Goal: Task Accomplishment & Management: Use online tool/utility

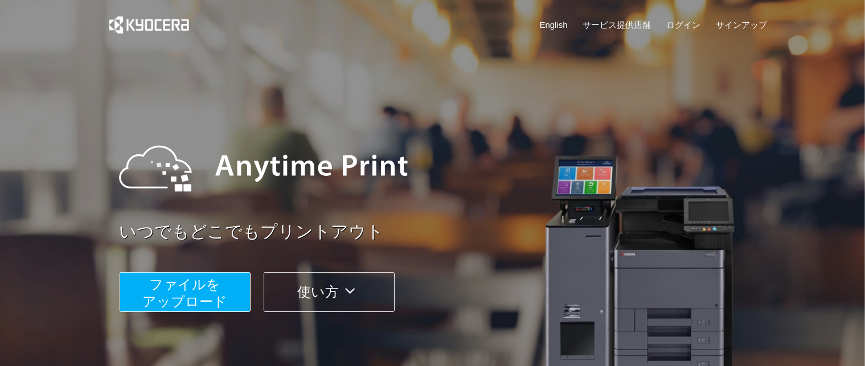
click at [211, 273] on button "ファイルを ​​アップロード" at bounding box center [185, 292] width 131 height 40
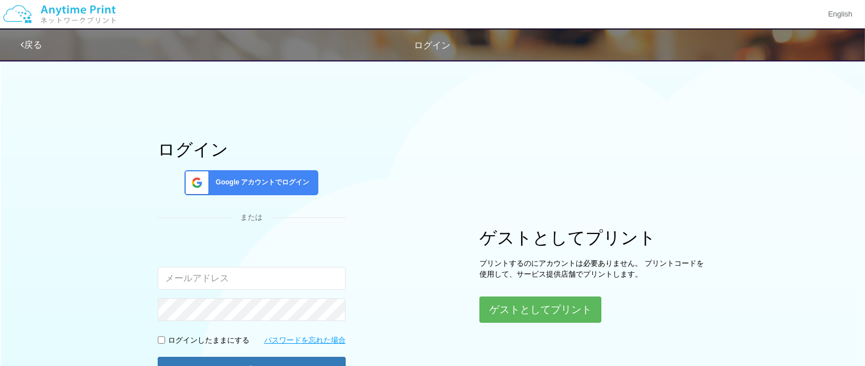
click at [246, 182] on span "Google アカウントでログイン" at bounding box center [260, 183] width 98 height 10
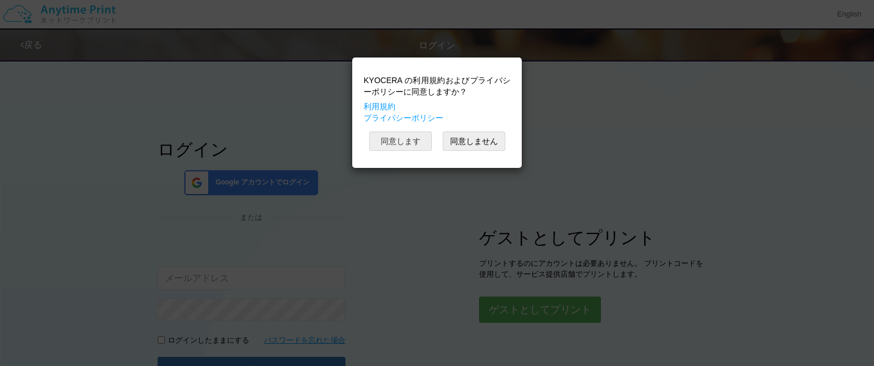
click at [412, 137] on button "同意します" at bounding box center [400, 140] width 63 height 19
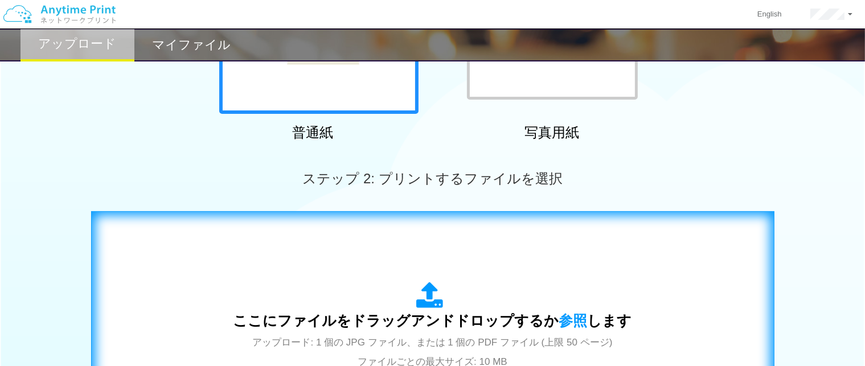
scroll to position [228, 0]
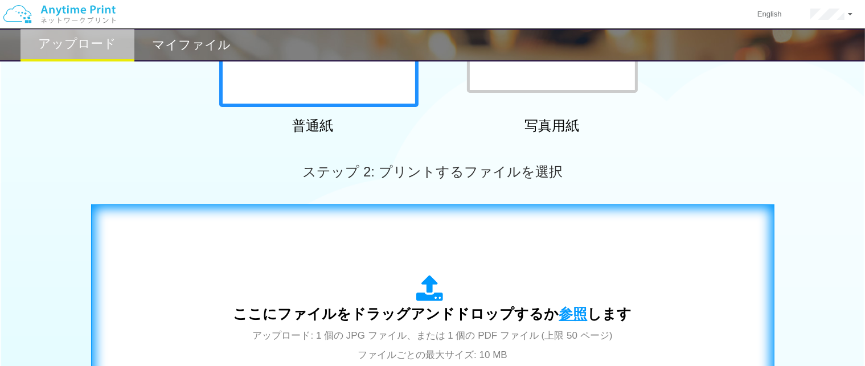
click at [559, 306] on span "参照" at bounding box center [573, 314] width 28 height 16
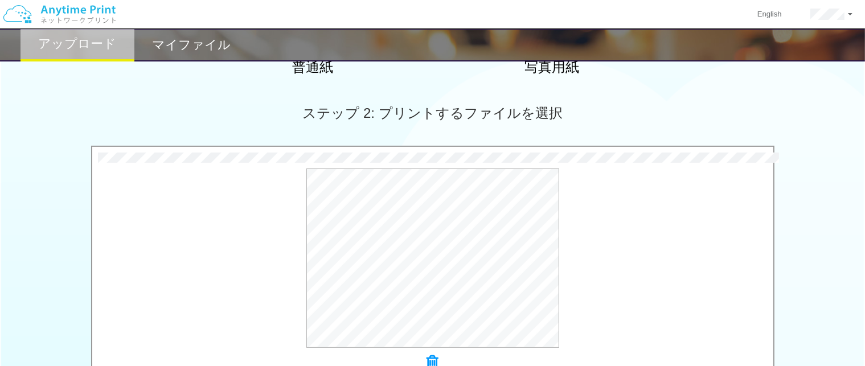
scroll to position [455, 0]
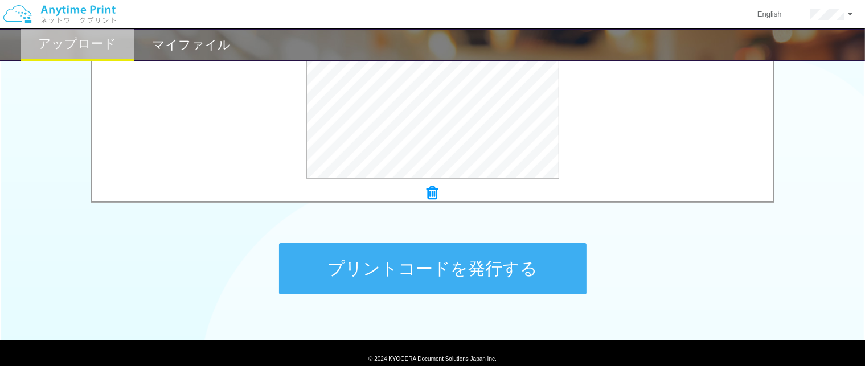
click at [423, 254] on button "プリントコードを発行する" at bounding box center [432, 268] width 307 height 51
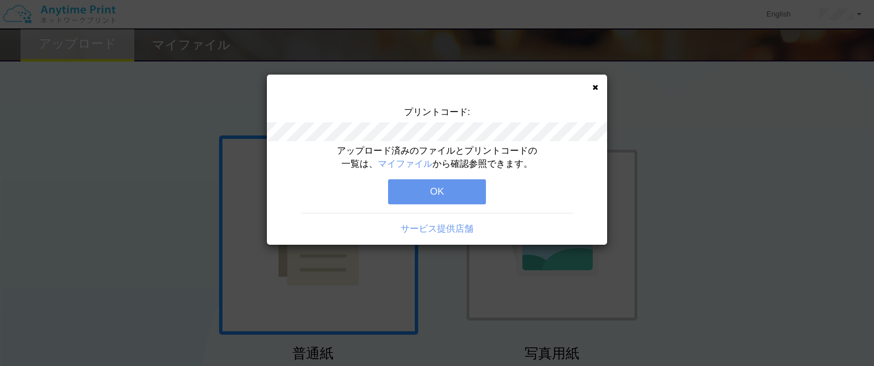
click at [451, 184] on button "OK" at bounding box center [437, 191] width 98 height 25
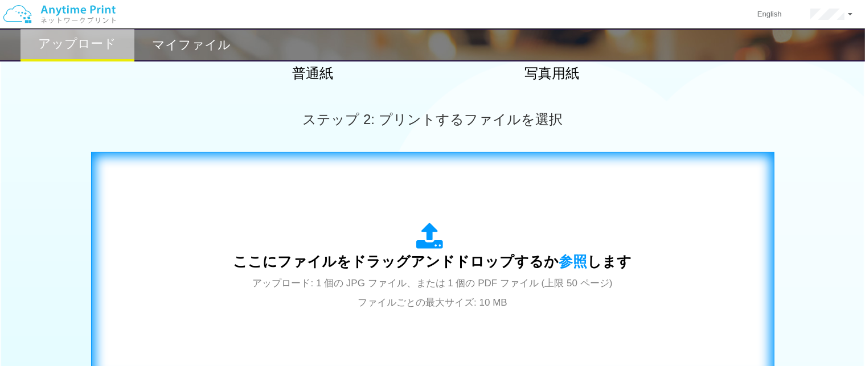
scroll to position [285, 0]
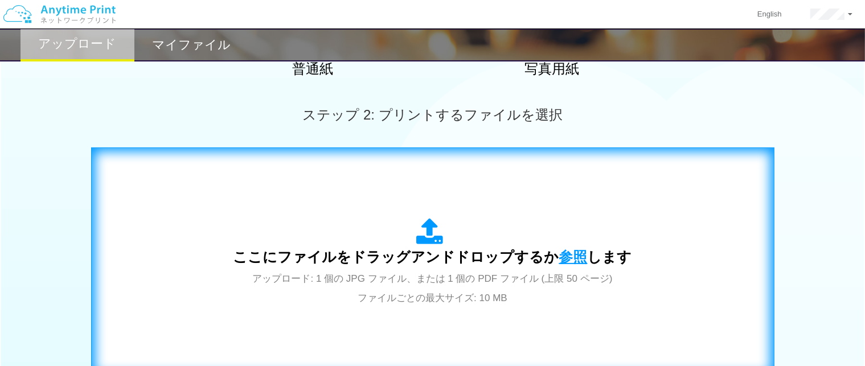
click at [560, 252] on span "参照" at bounding box center [573, 257] width 28 height 16
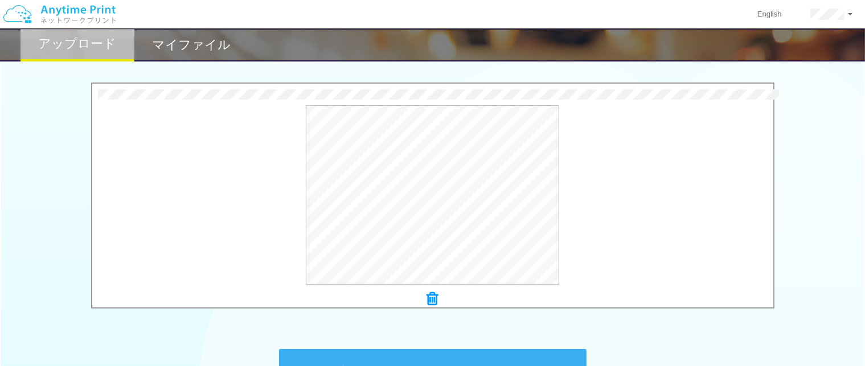
scroll to position [398, 0]
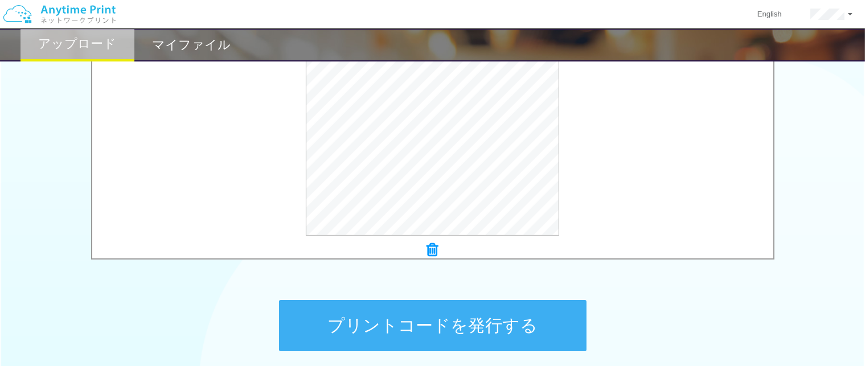
click at [391, 314] on button "プリントコードを発行する" at bounding box center [432, 325] width 307 height 51
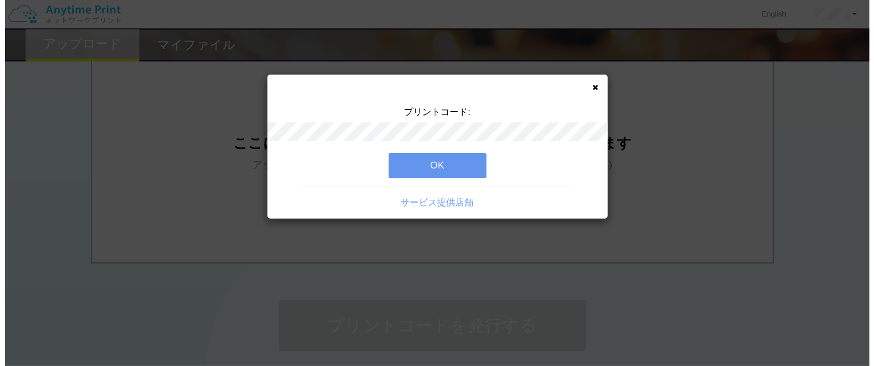
scroll to position [0, 0]
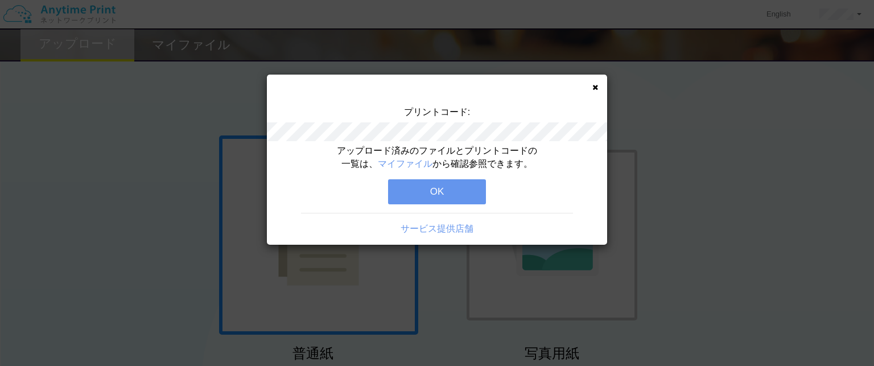
click at [441, 194] on button "OK" at bounding box center [437, 191] width 98 height 25
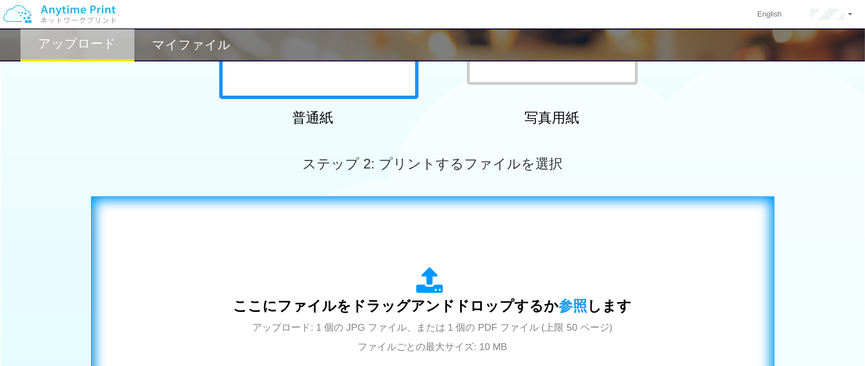
scroll to position [342, 0]
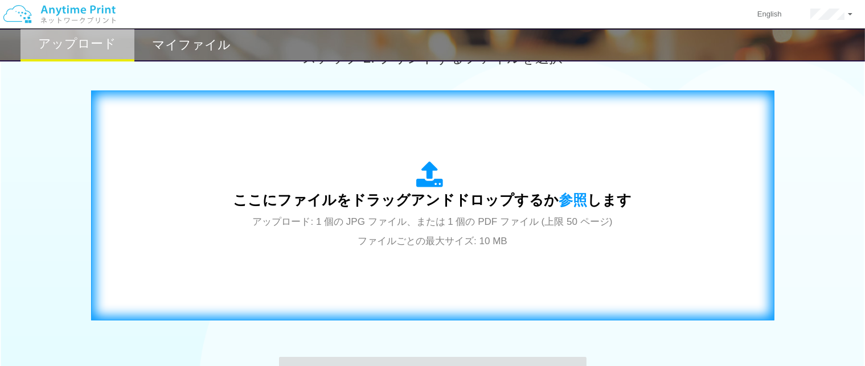
click at [550, 200] on span "ここにファイルをドラッグアンドドロップするか 参照 します" at bounding box center [432, 200] width 398 height 16
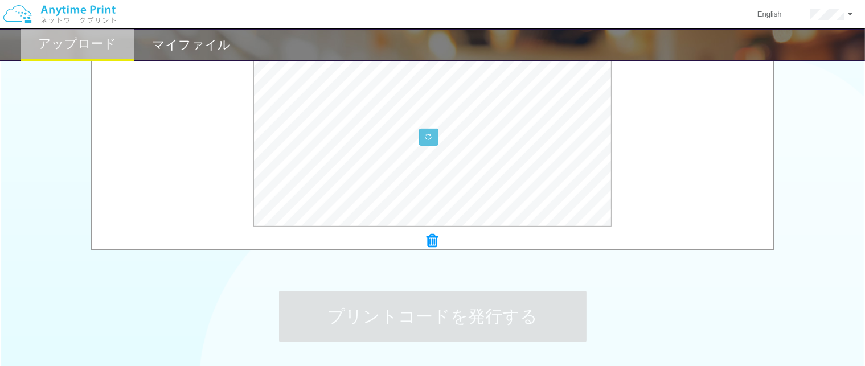
scroll to position [499, 0]
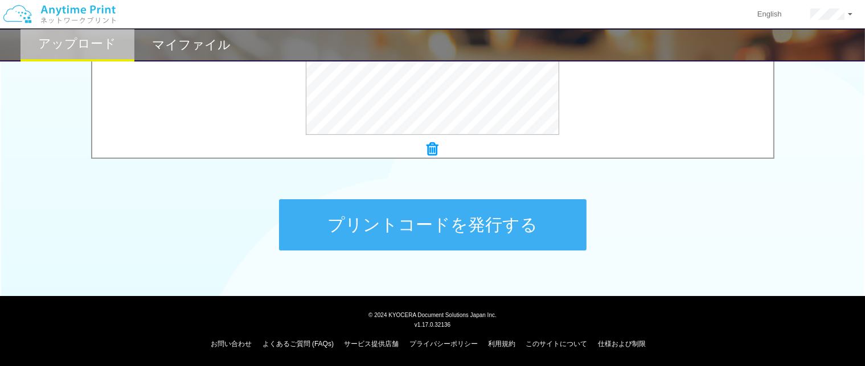
click at [416, 223] on button "プリントコードを発行する" at bounding box center [432, 224] width 307 height 51
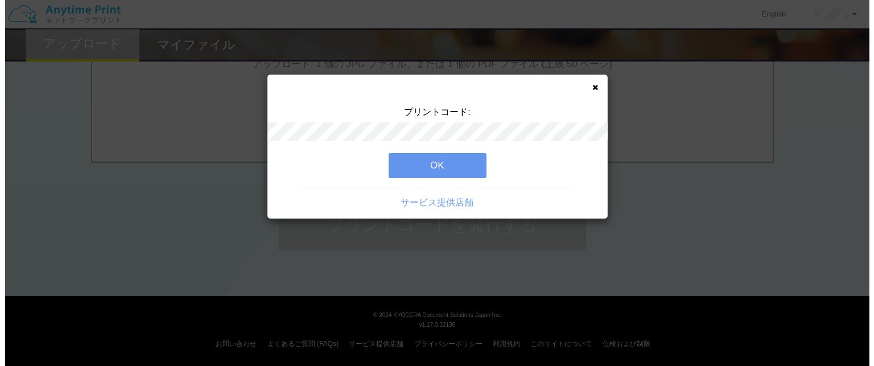
scroll to position [0, 0]
